Goal: Task Accomplishment & Management: Complete application form

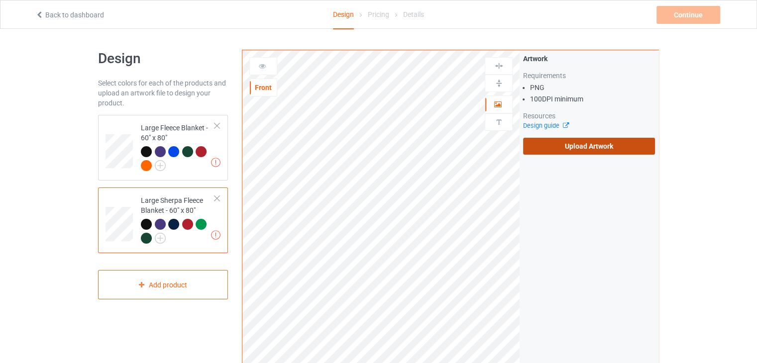
click at [599, 142] on label "Upload Artwork" at bounding box center [589, 146] width 132 height 17
click at [0, 0] on input "Upload Artwork" at bounding box center [0, 0] width 0 height 0
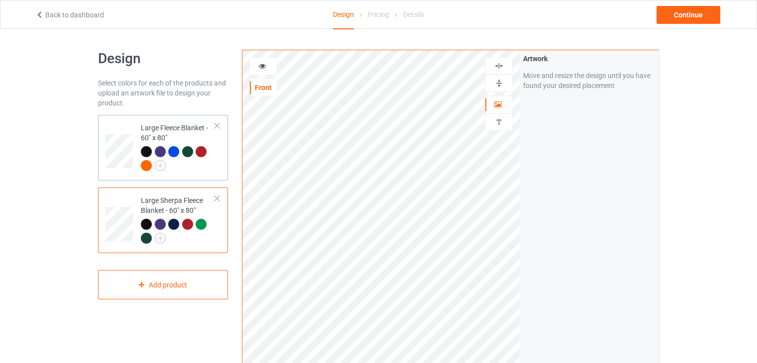
click at [160, 132] on div "Large Fleece Blanket - 60" x 80"" at bounding box center [178, 146] width 74 height 47
click at [491, 83] on div at bounding box center [498, 83] width 27 height 9
click at [493, 62] on div at bounding box center [498, 65] width 27 height 9
click at [196, 204] on div "Large Sherpa Fleece Blanket - 60" x 80"" at bounding box center [178, 219] width 74 height 47
click at [492, 83] on div at bounding box center [498, 83] width 27 height 9
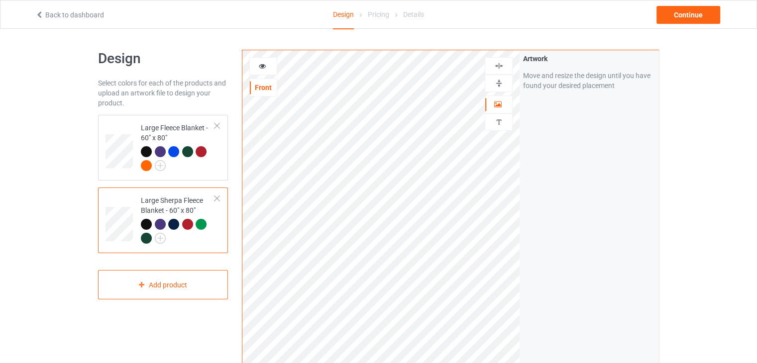
click at [503, 60] on div at bounding box center [499, 65] width 28 height 17
click at [707, 13] on div "Continue" at bounding box center [688, 15] width 64 height 18
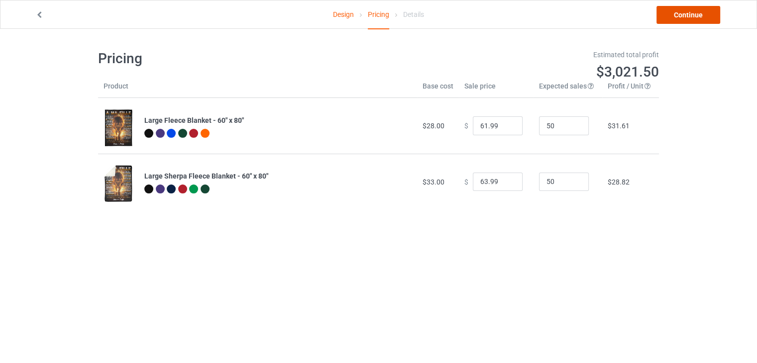
click at [669, 18] on link "Continue" at bounding box center [688, 15] width 64 height 18
